Goal: Information Seeking & Learning: Learn about a topic

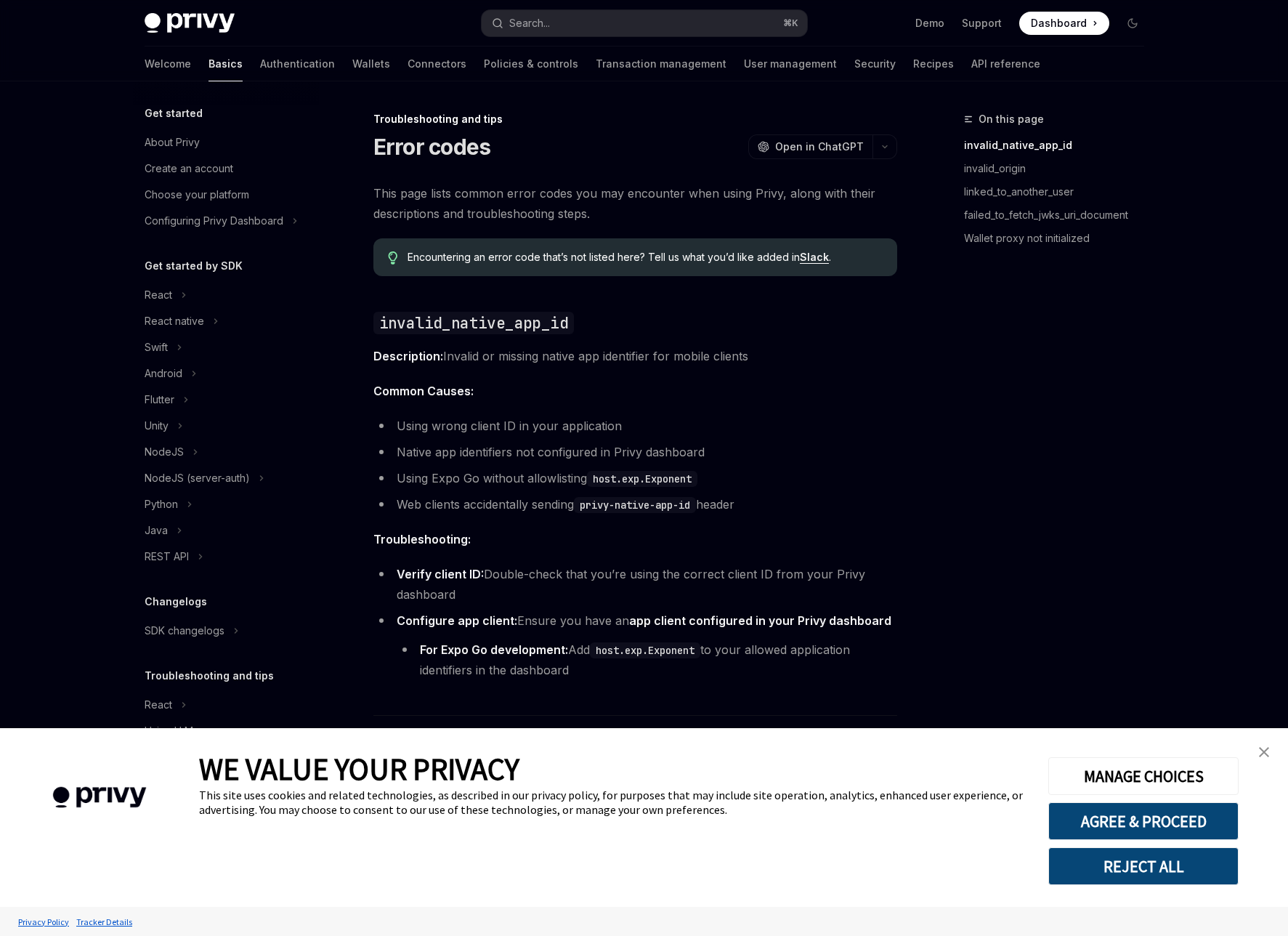
type textarea "*"
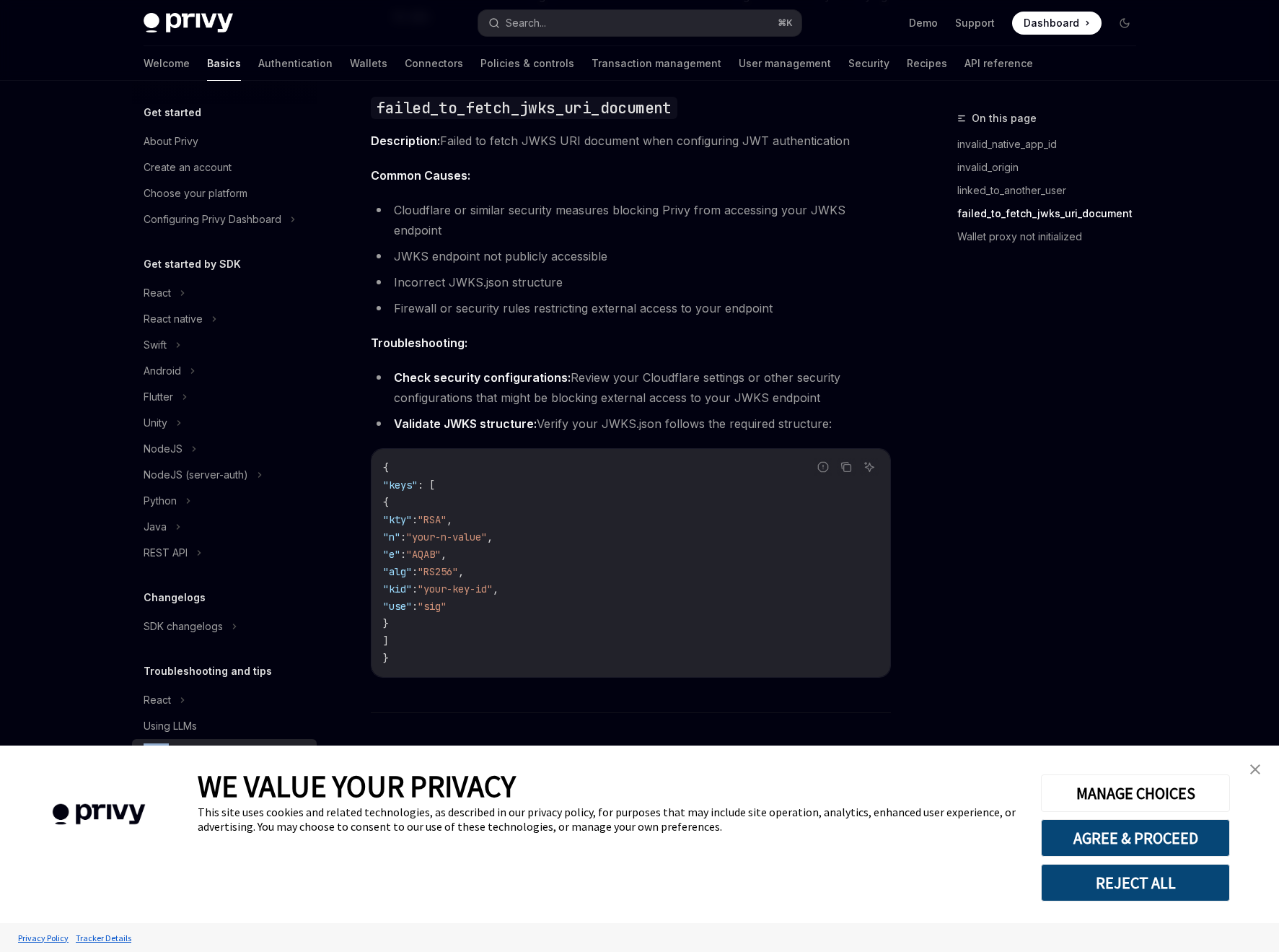
scroll to position [1961, 0]
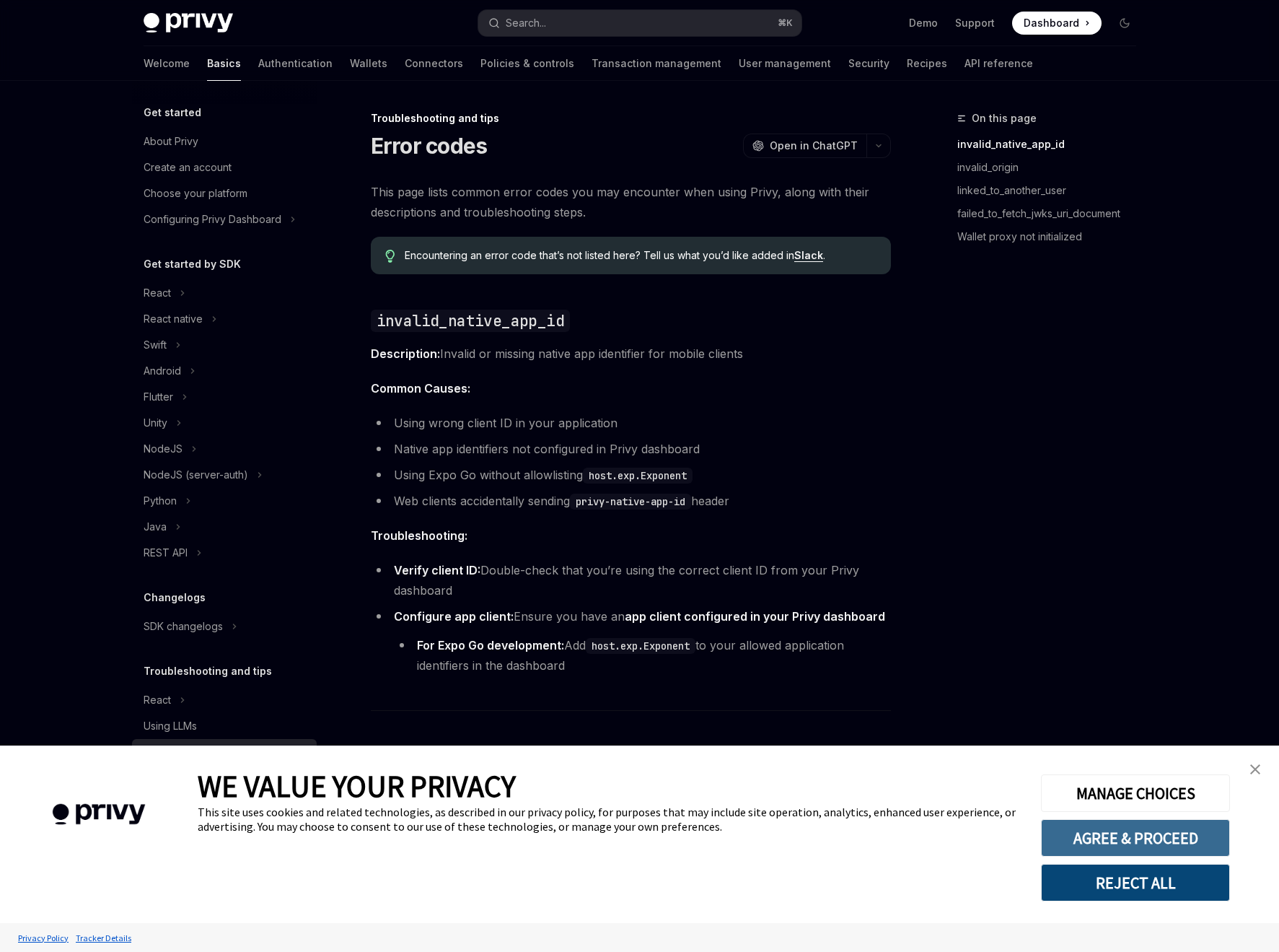
click at [1110, 824] on button "AGREE & PROCEED" at bounding box center [1135, 837] width 189 height 38
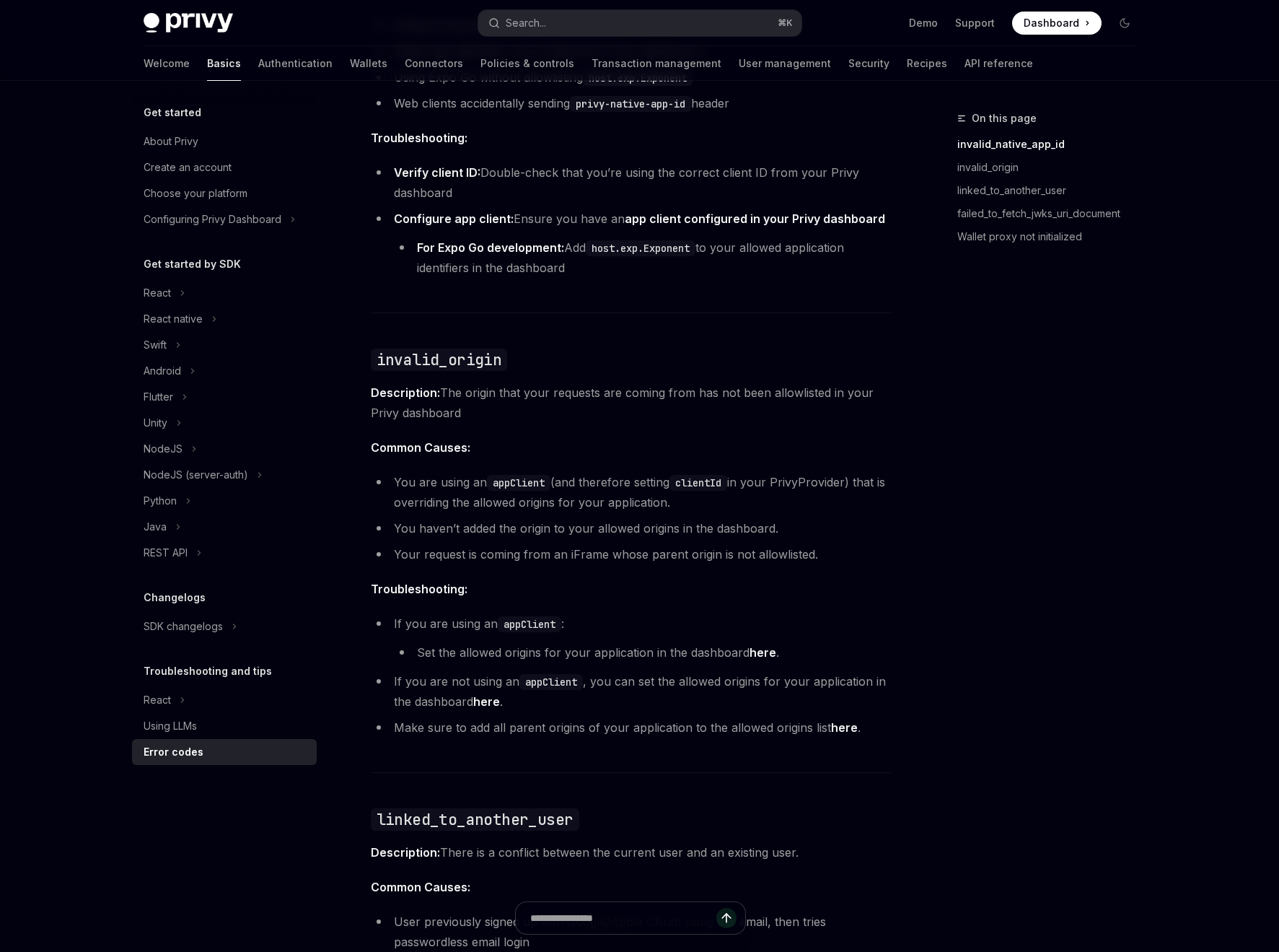
scroll to position [407, 0]
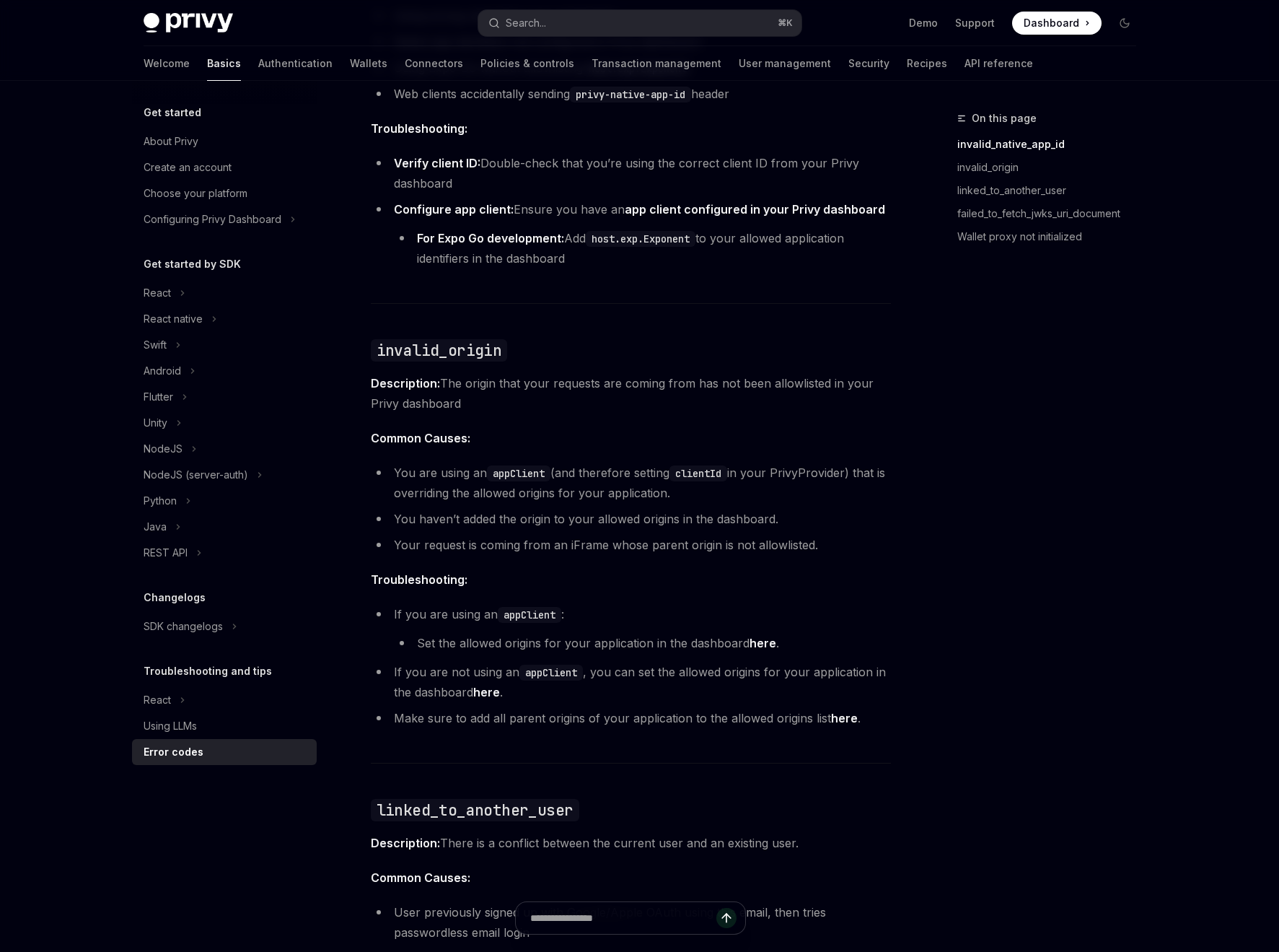
click at [1008, 145] on link "invalid_native_app_id" at bounding box center [1053, 144] width 191 height 23
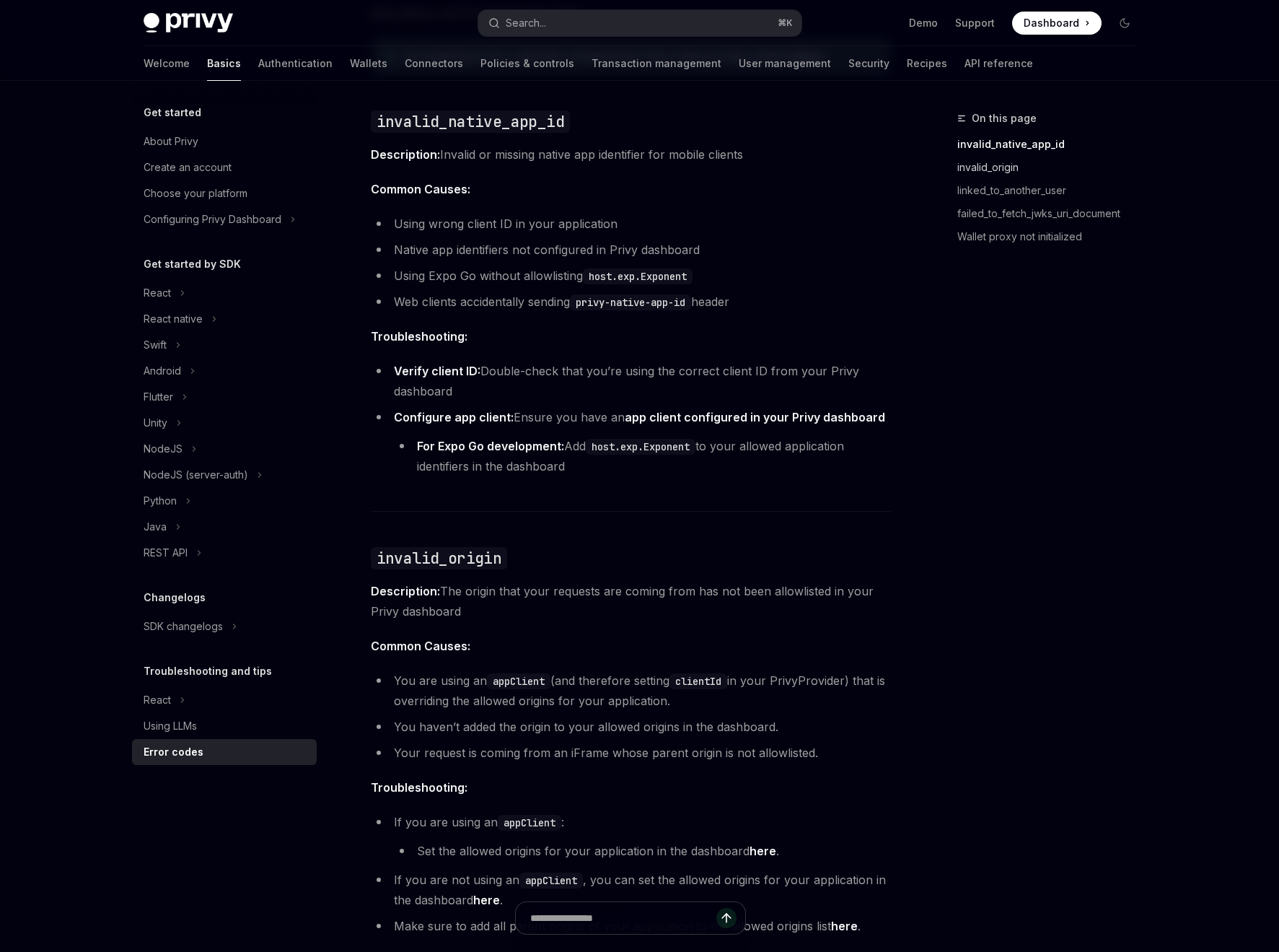
click at [991, 162] on link "invalid_origin" at bounding box center [1053, 167] width 191 height 23
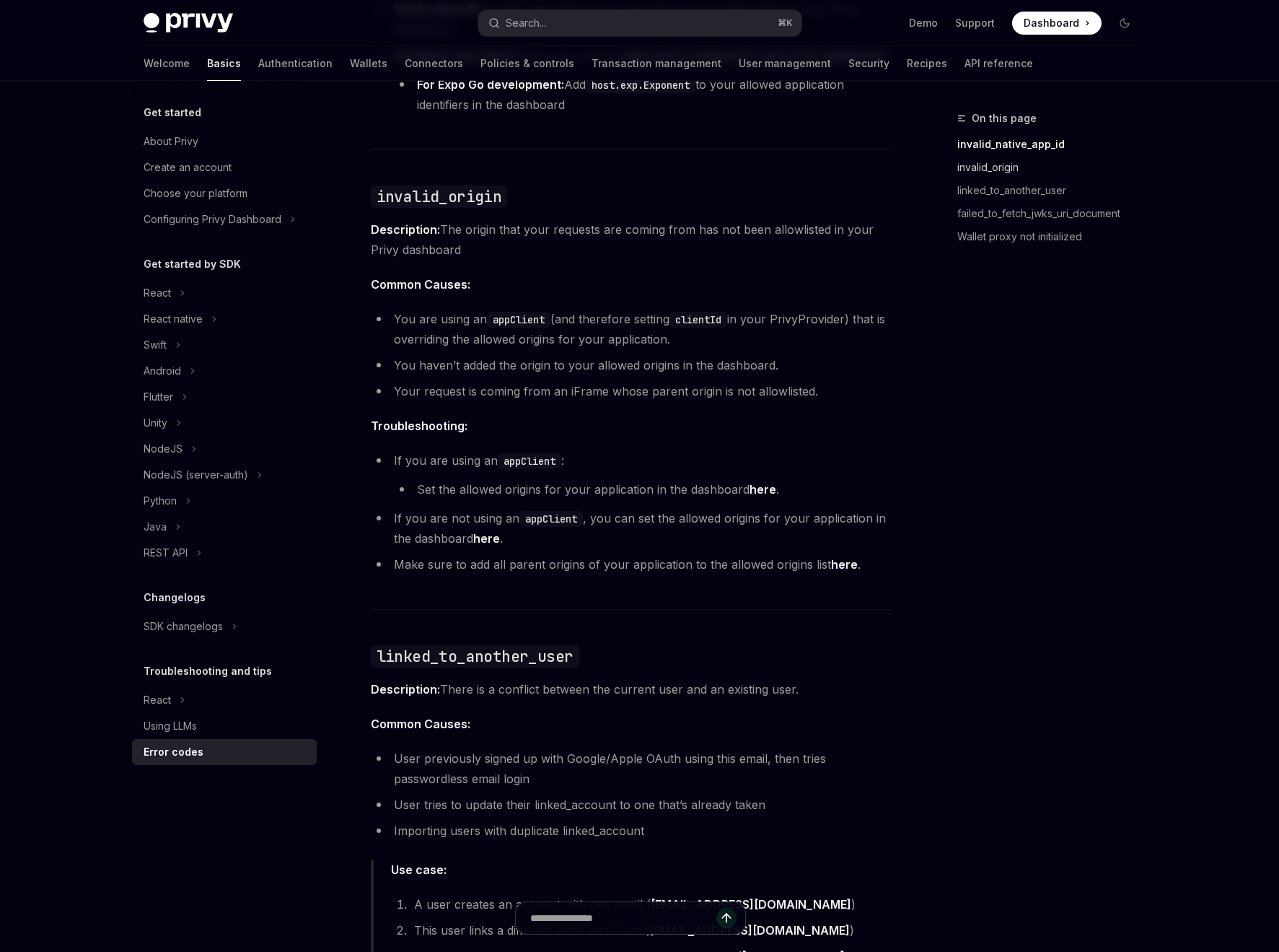
scroll to position [636, 0]
